Goal: Information Seeking & Learning: Learn about a topic

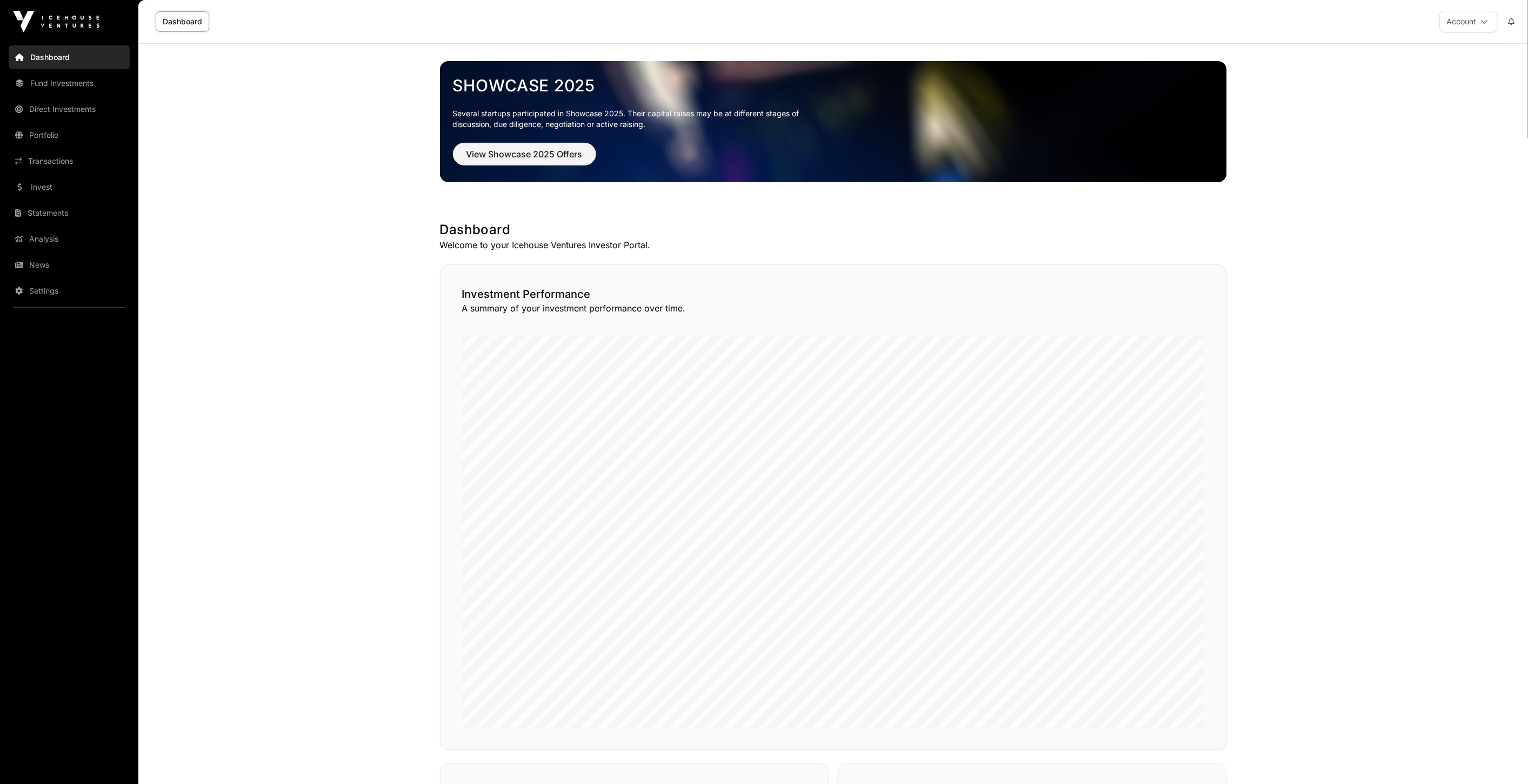
click at [530, 140] on div "Showcase 2025 Several startups participated in Showcase 2025. Their capital rai…" at bounding box center [834, 120] width 770 height 106
click at [525, 149] on span "View Showcase 2025 Offers" at bounding box center [525, 154] width 116 height 13
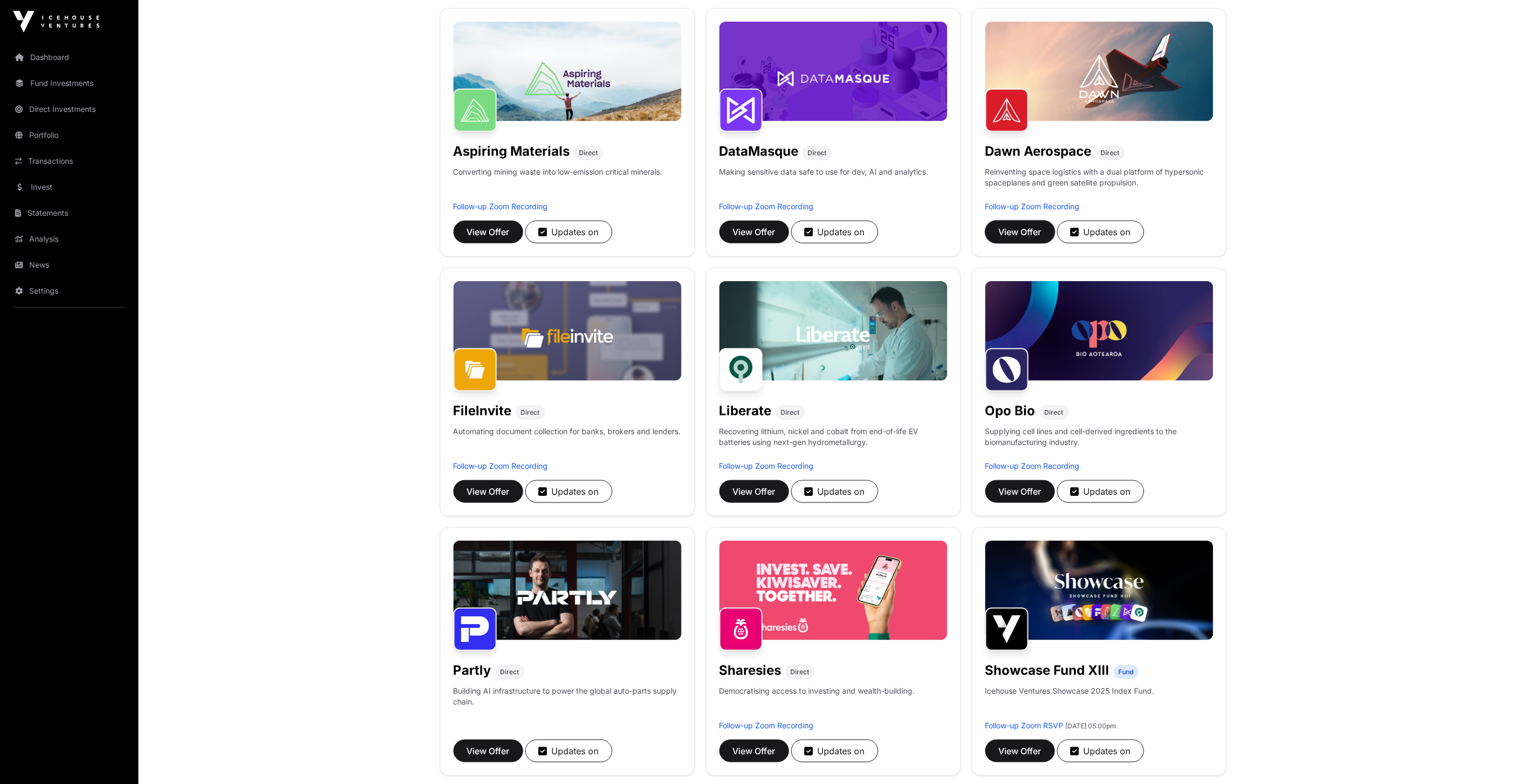
scroll to position [360, 0]
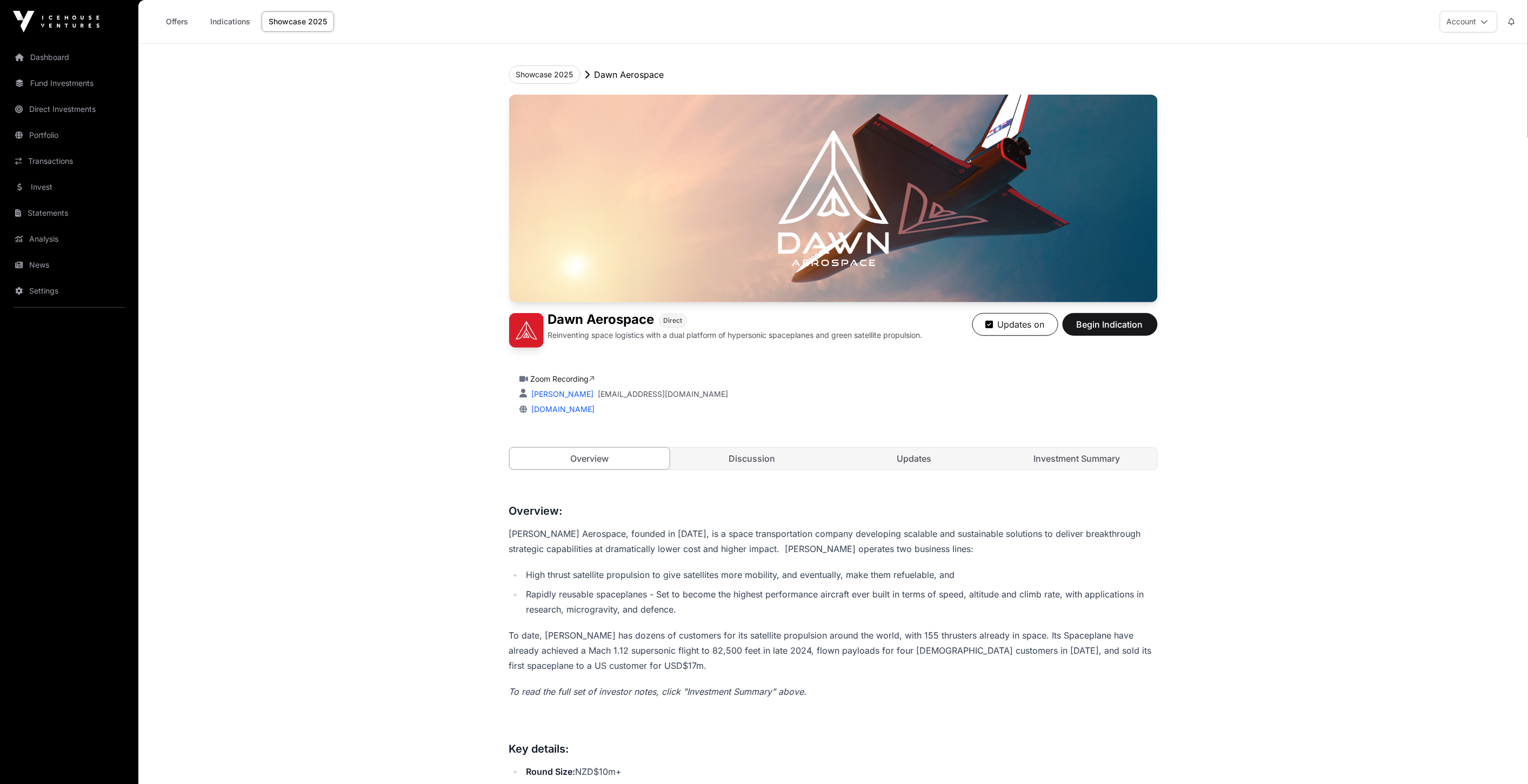
click at [1074, 449] on link "Investment Summary" at bounding box center [1077, 458] width 160 height 21
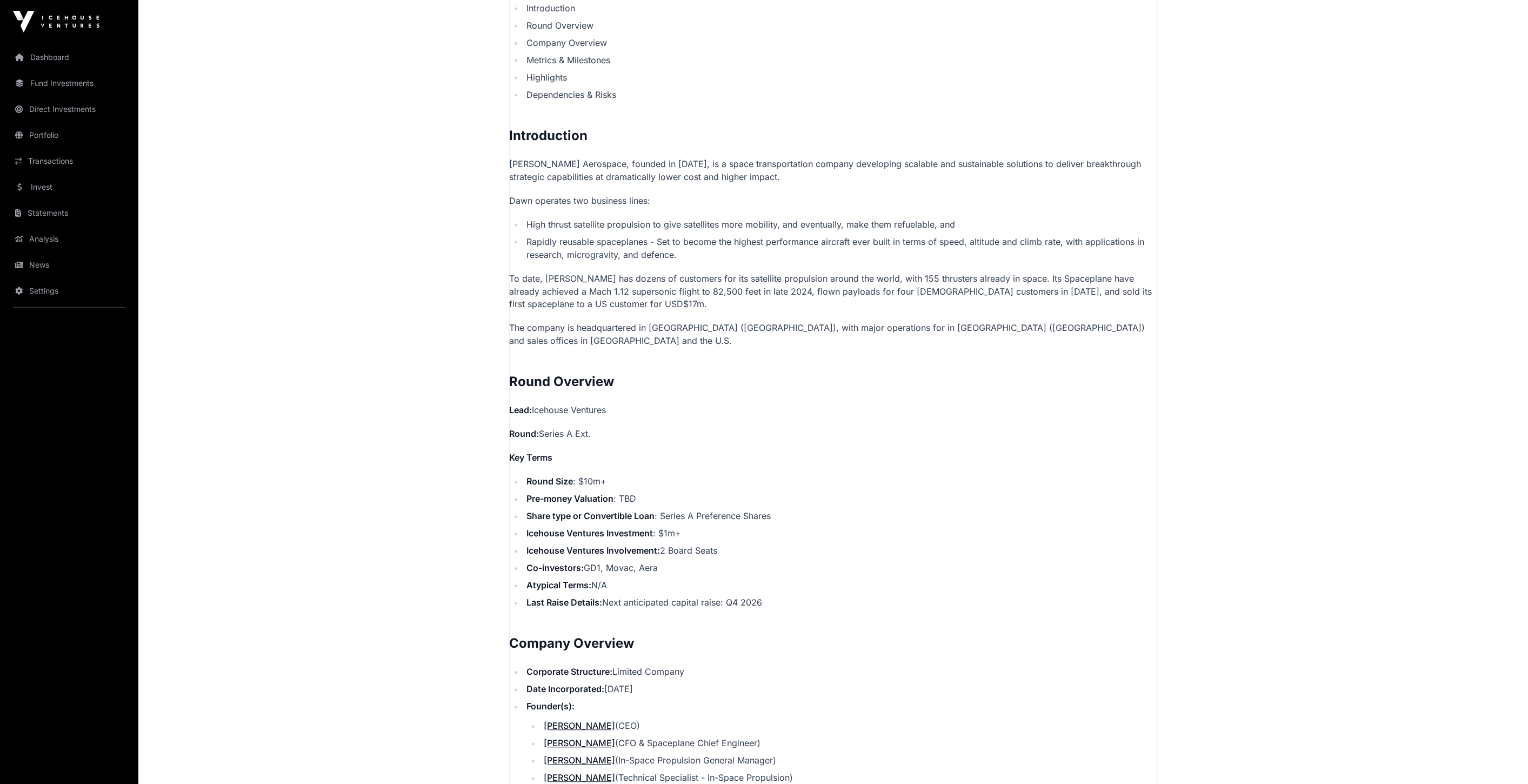
scroll to position [781, 0]
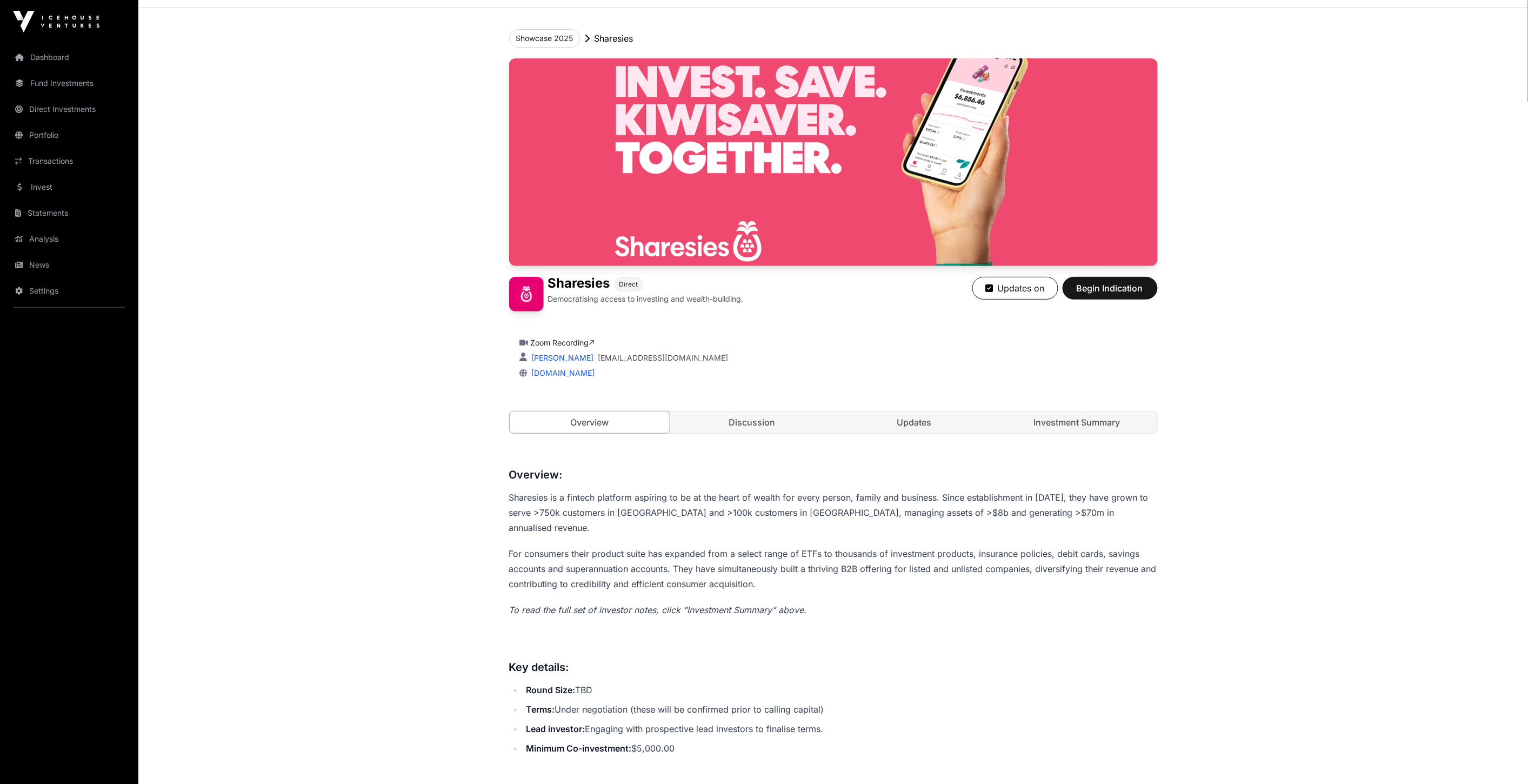
scroll to position [420, 0]
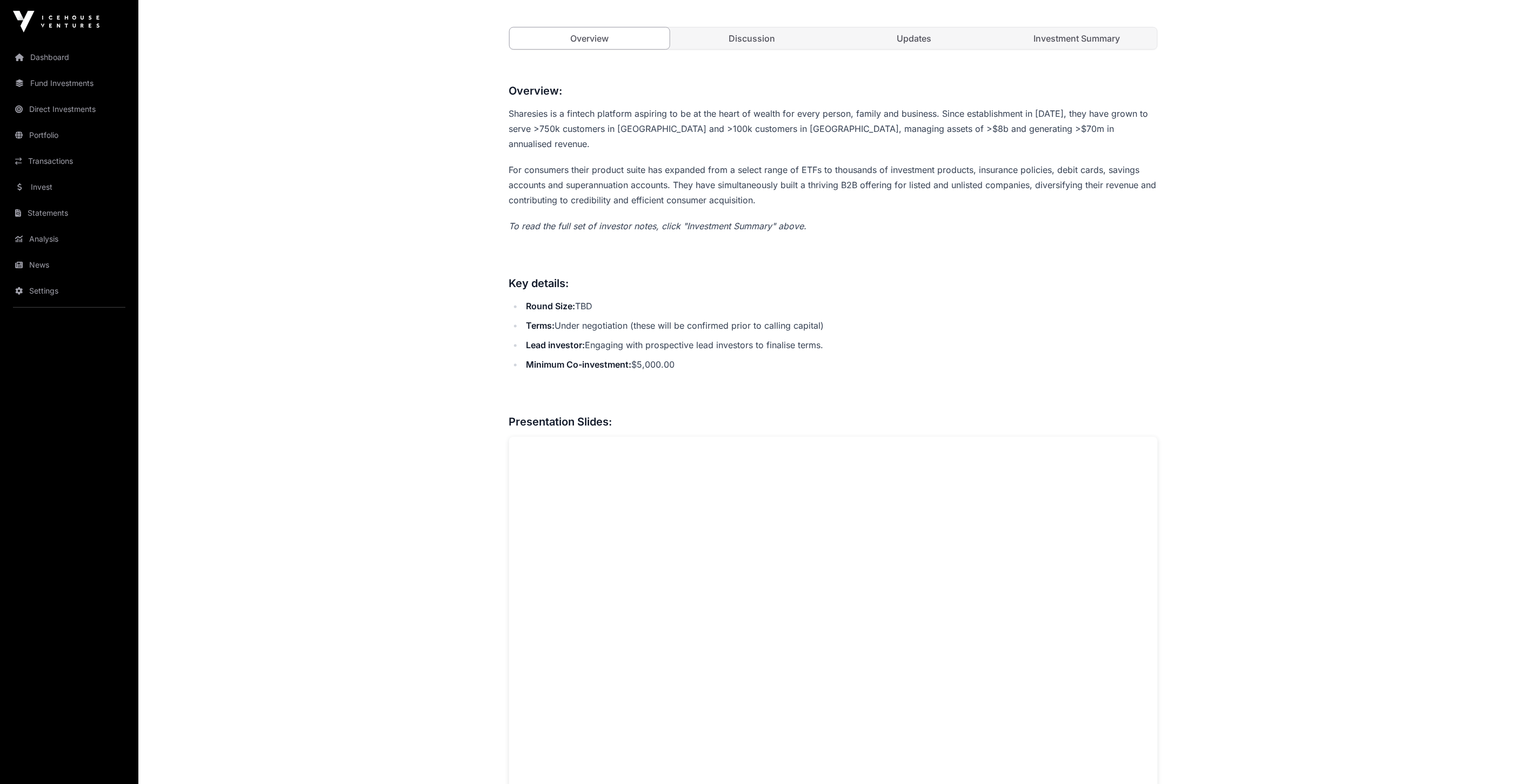
click at [963, 36] on link "Updates" at bounding box center [915, 38] width 160 height 21
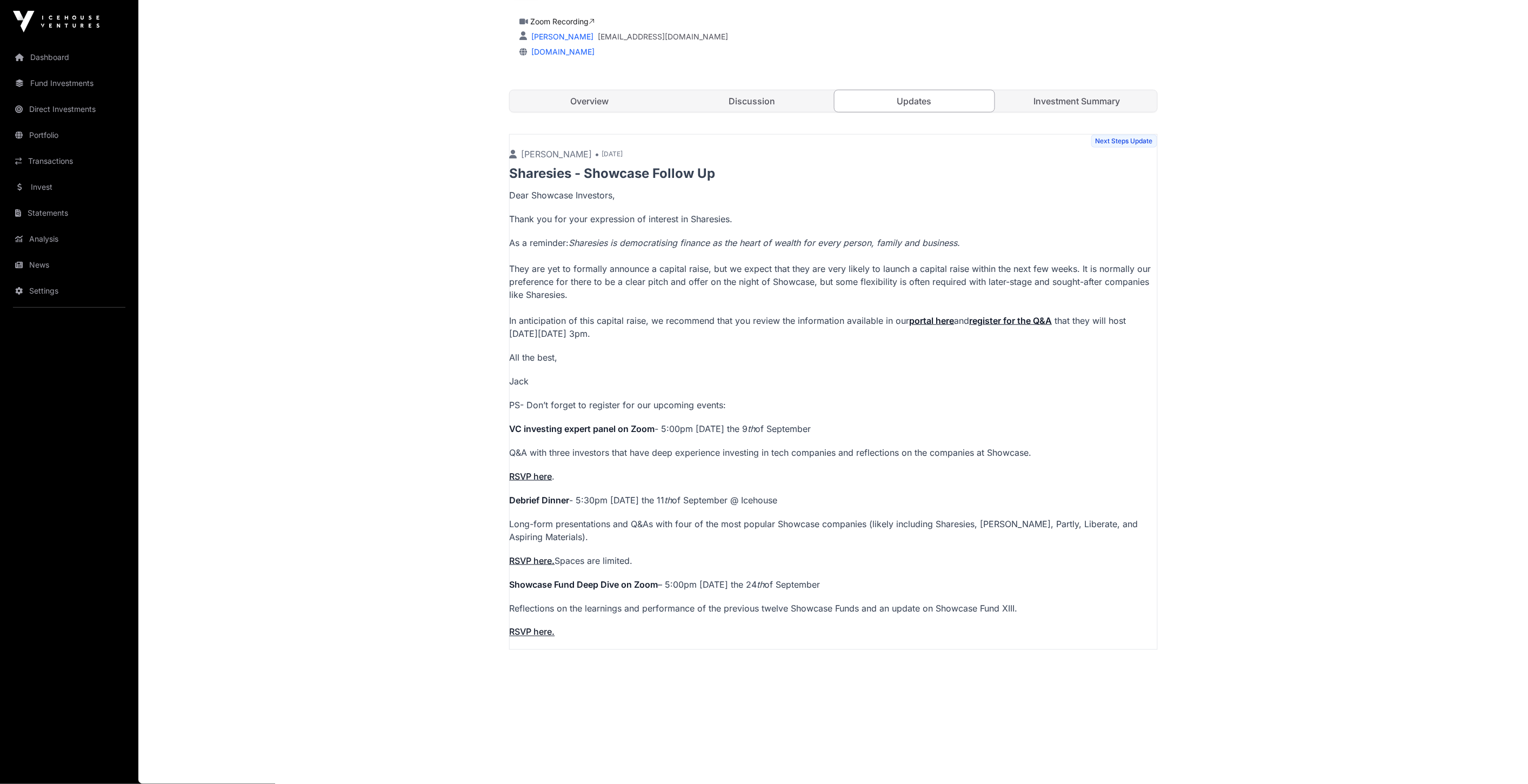
click at [1031, 108] on link "Investment Summary" at bounding box center [1077, 101] width 160 height 21
